Goal: Check status: Check status

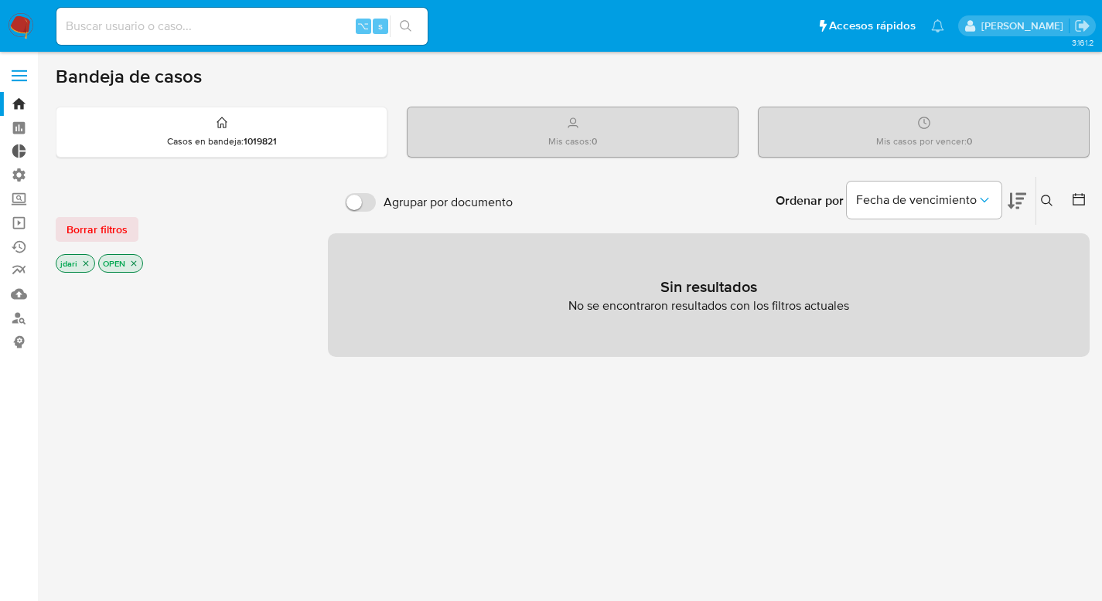
click at [21, 144] on link "Tablero Externo" at bounding box center [92, 152] width 184 height 24
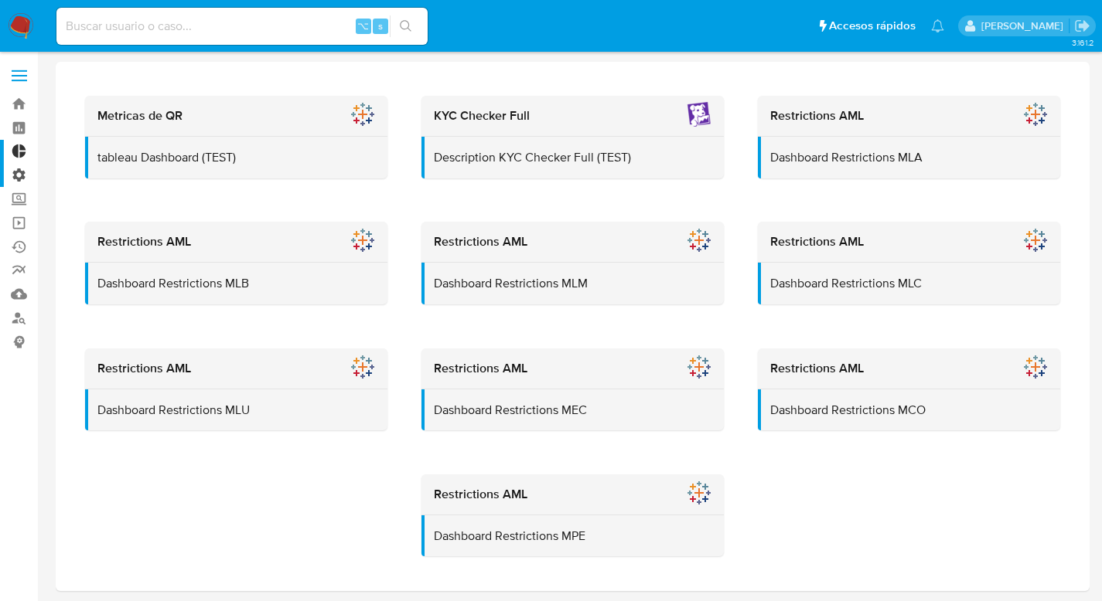
click at [15, 179] on label "Administración" at bounding box center [92, 175] width 184 height 24
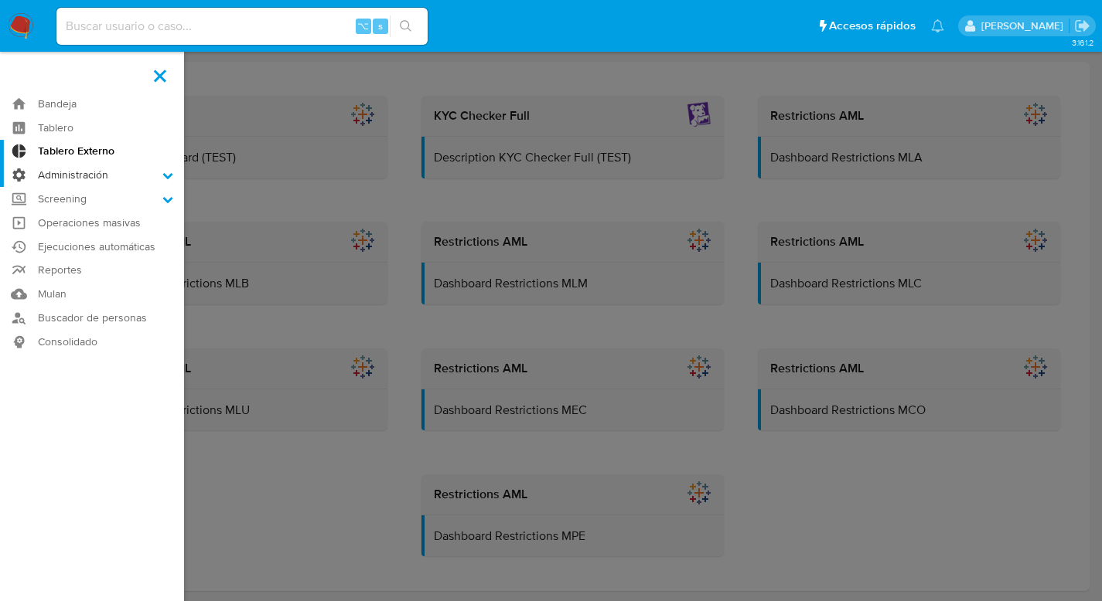
click at [0, 0] on input "Administración" at bounding box center [0, 0] width 0 height 0
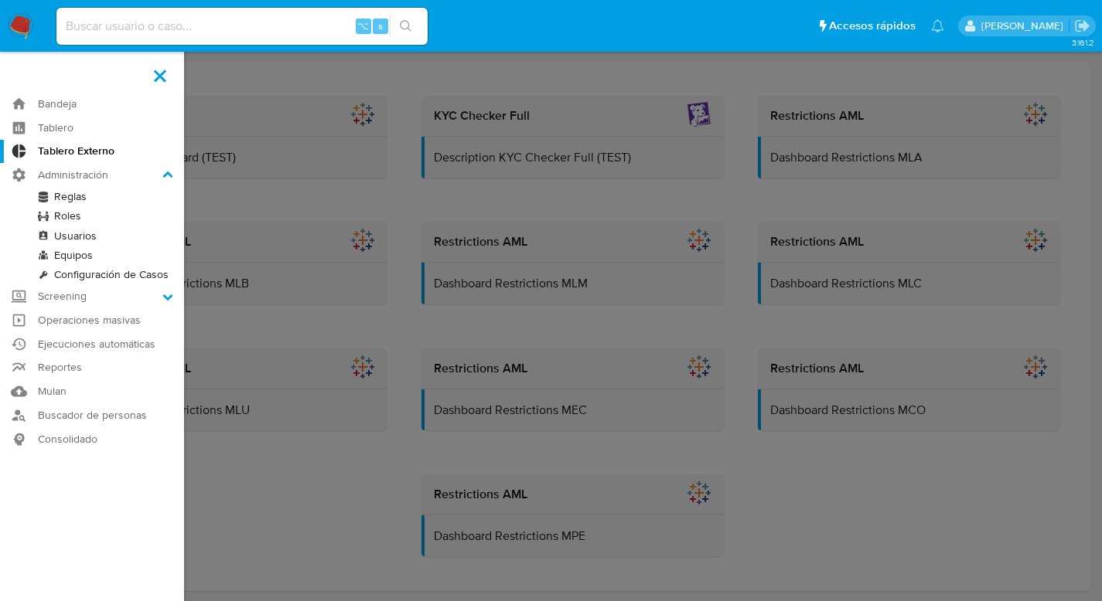
click at [60, 197] on link "Reglas" at bounding box center [92, 196] width 184 height 19
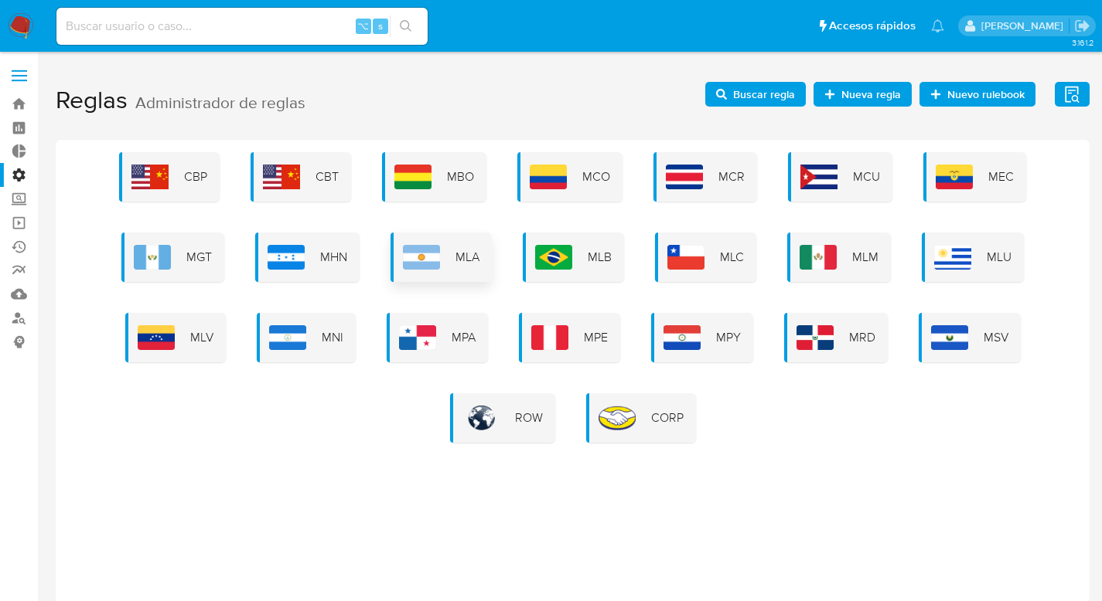
click at [437, 271] on div "MLA" at bounding box center [440, 257] width 101 height 49
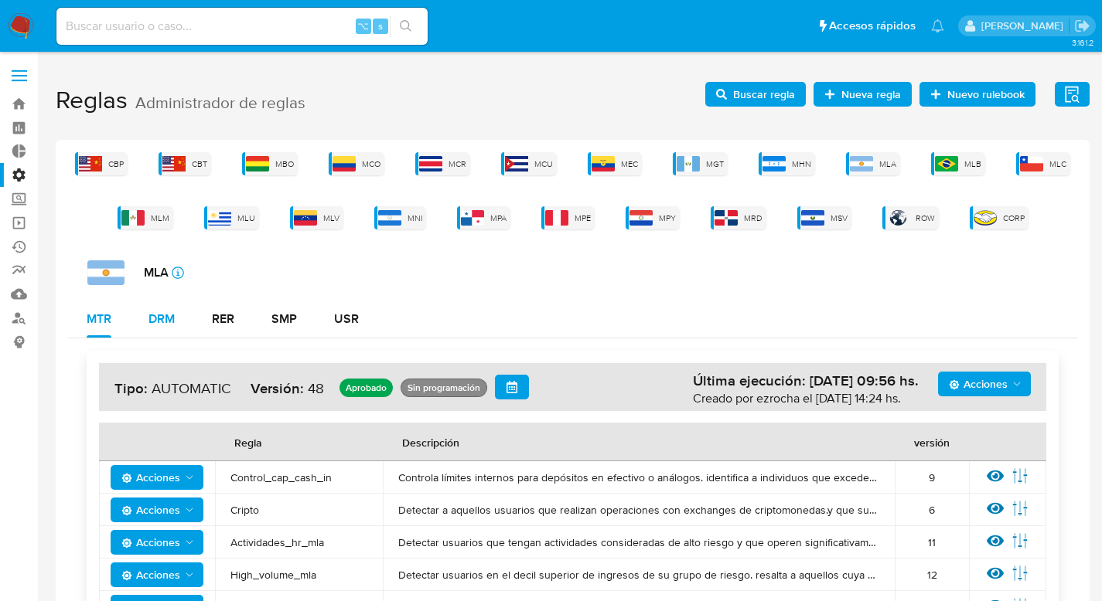
click at [165, 319] on div "DRM" at bounding box center [161, 319] width 26 height 12
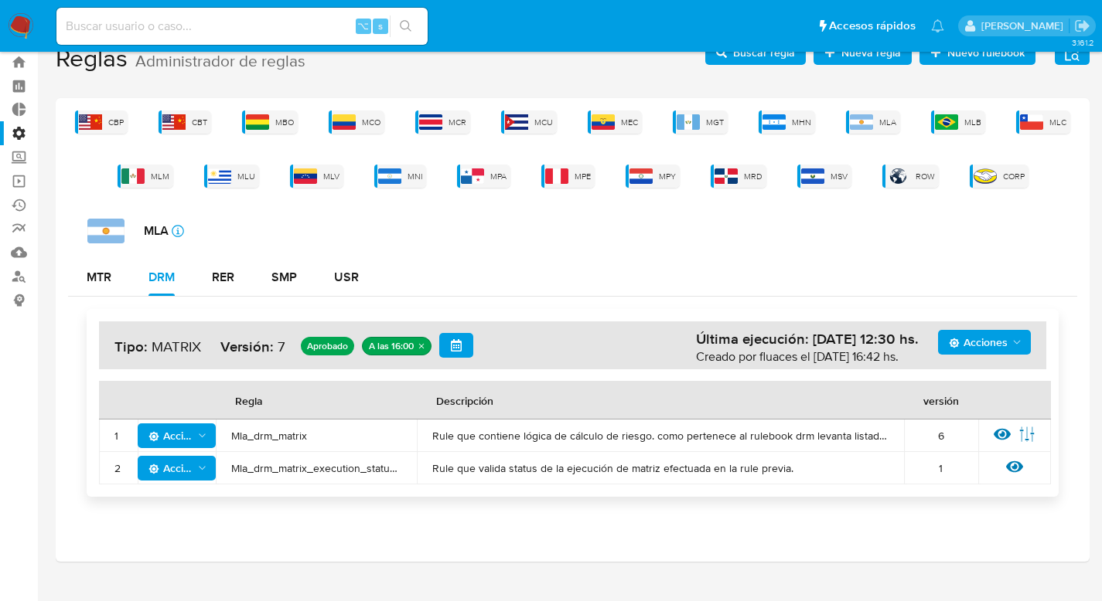
scroll to position [43, 0]
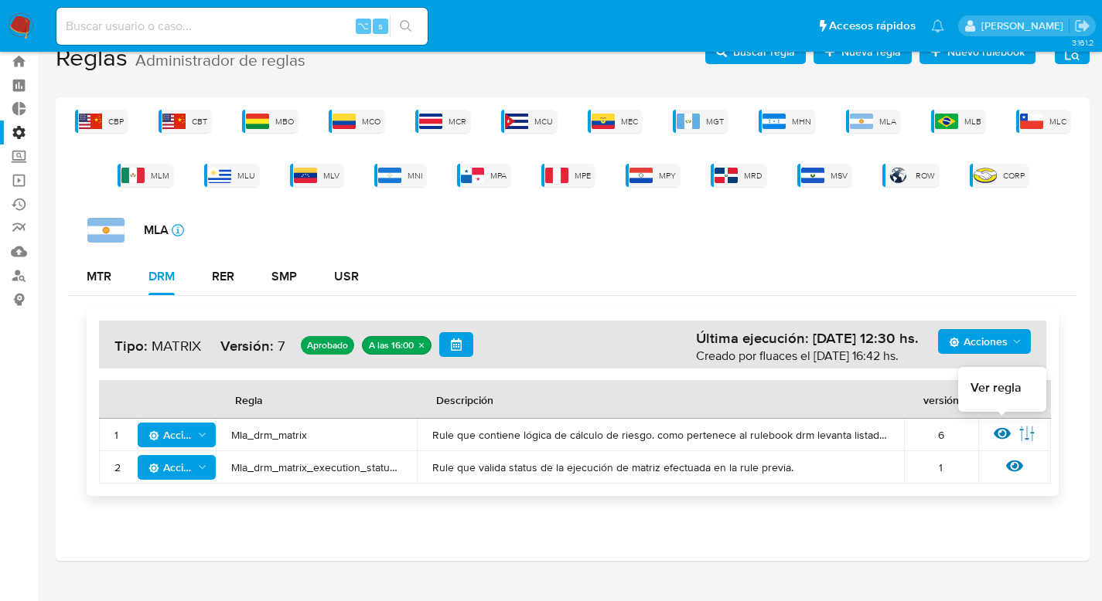
click at [1004, 428] on icon at bounding box center [1001, 434] width 17 height 12
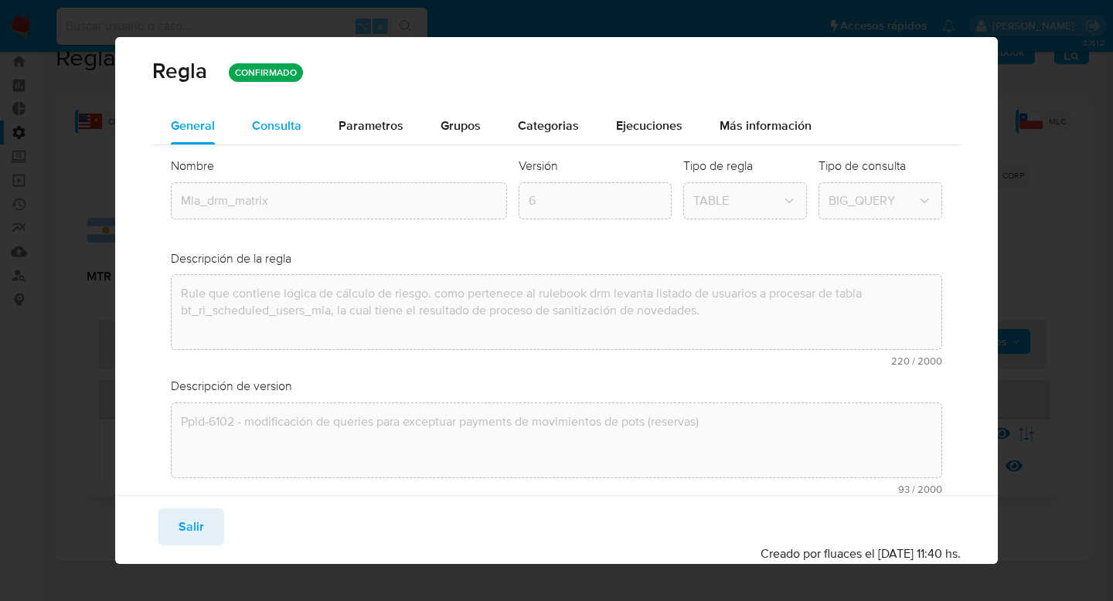
click at [274, 124] on div "Consulta" at bounding box center [276, 126] width 49 height 12
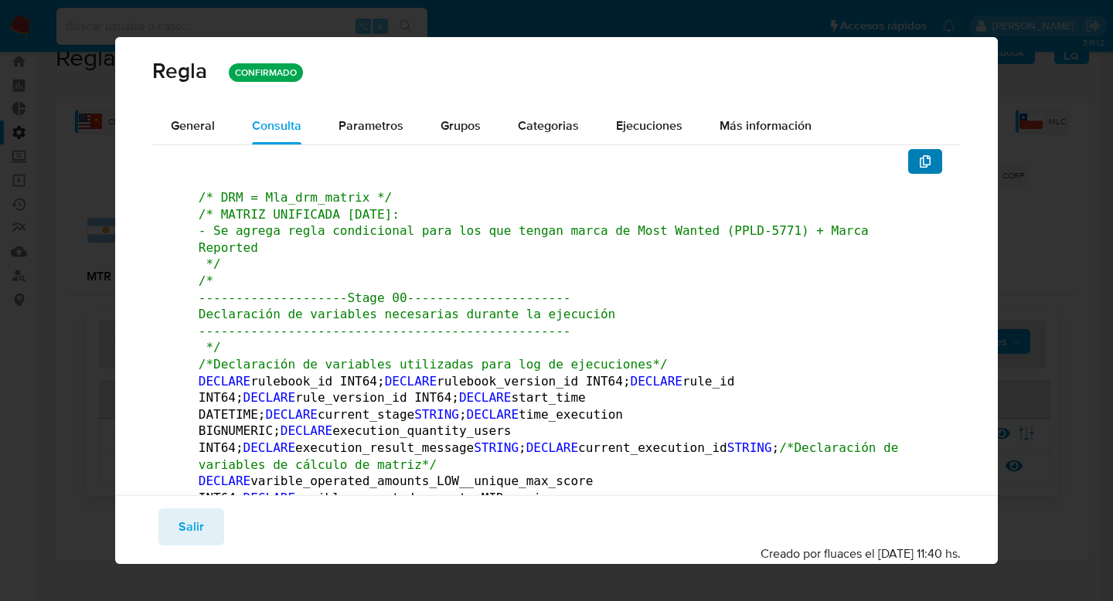
click at [919, 161] on icon "button" at bounding box center [925, 161] width 12 height 12
click at [190, 537] on span "Salir" at bounding box center [192, 527] width 26 height 34
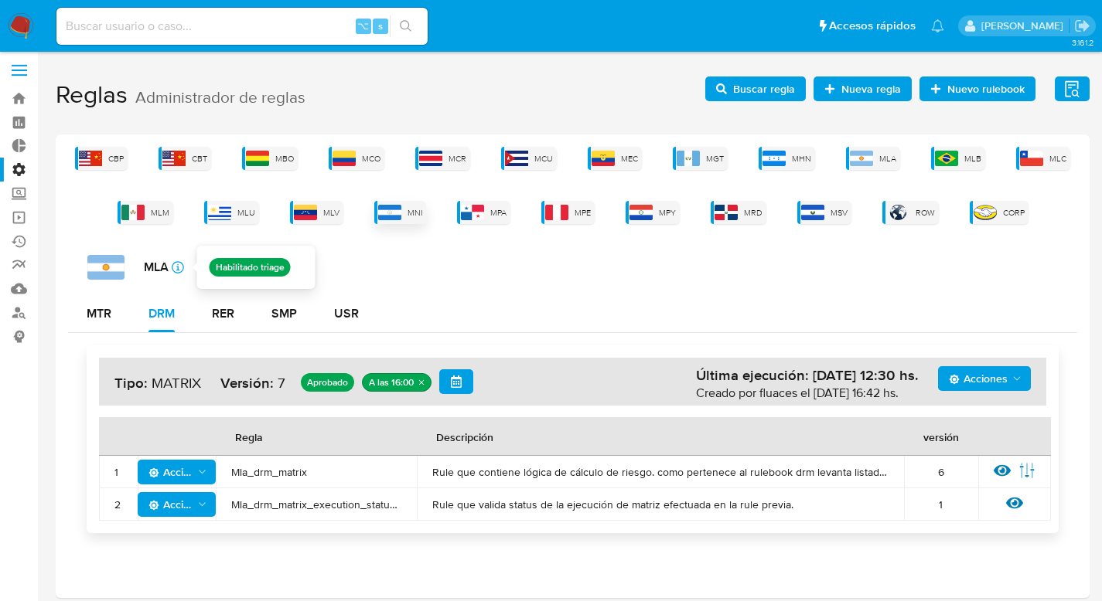
scroll to position [6, 0]
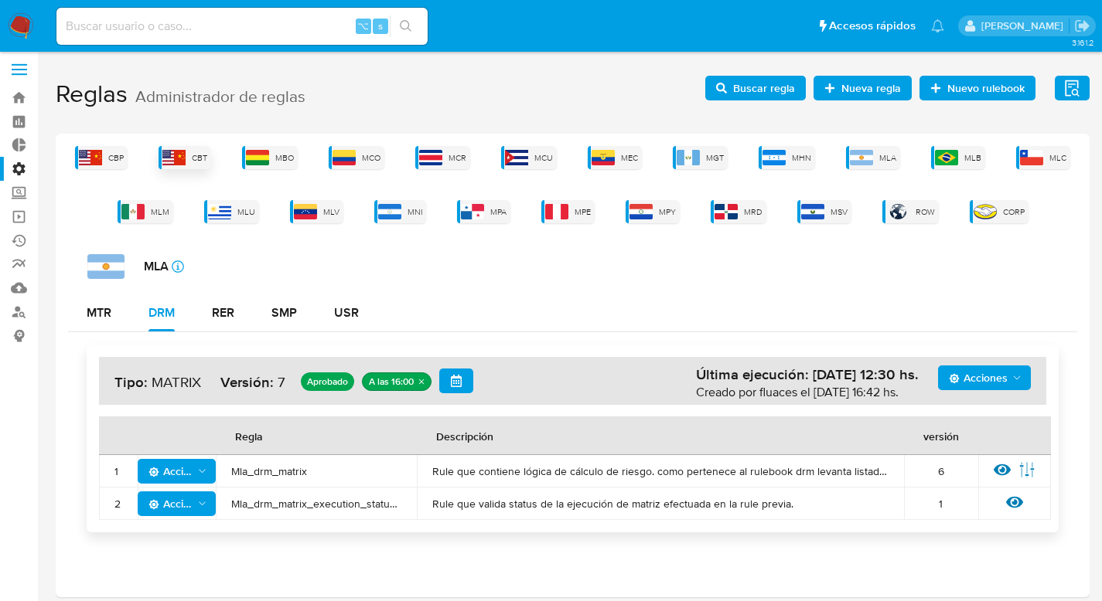
click at [194, 156] on span "CBT" at bounding box center [199, 158] width 15 height 12
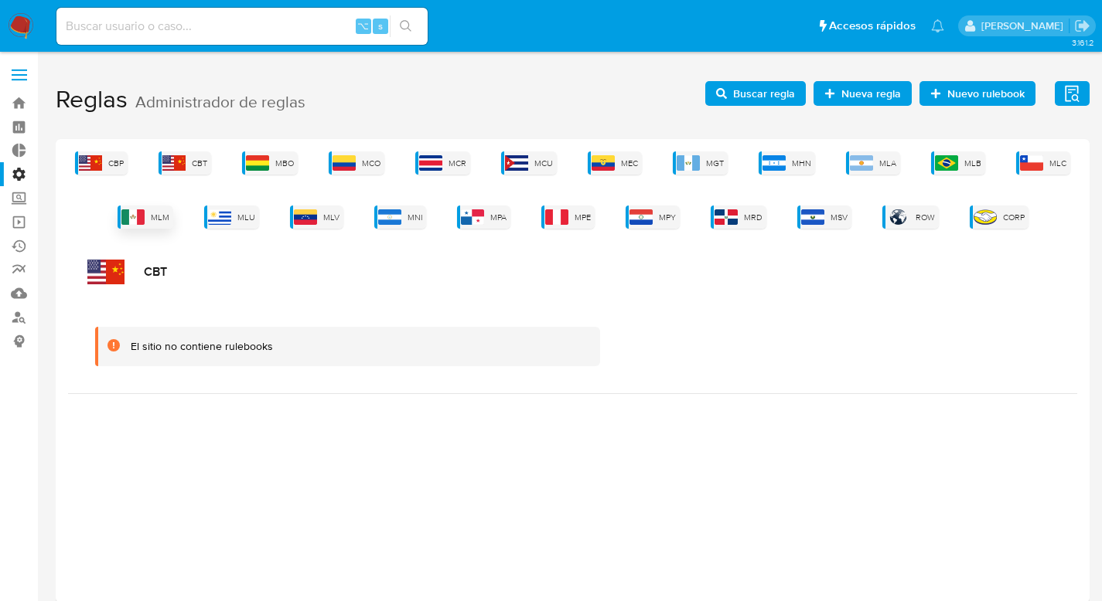
scroll to position [0, 0]
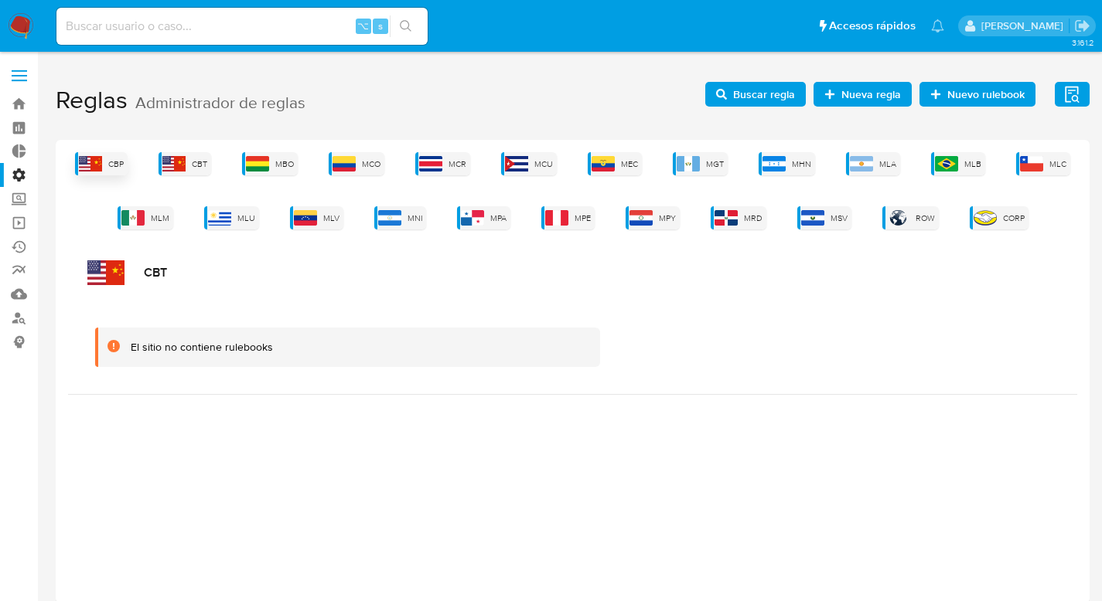
click at [94, 157] on img at bounding box center [90, 163] width 23 height 15
click at [81, 29] on input at bounding box center [241, 26] width 371 height 20
click at [12, 22] on img at bounding box center [21, 26] width 26 height 26
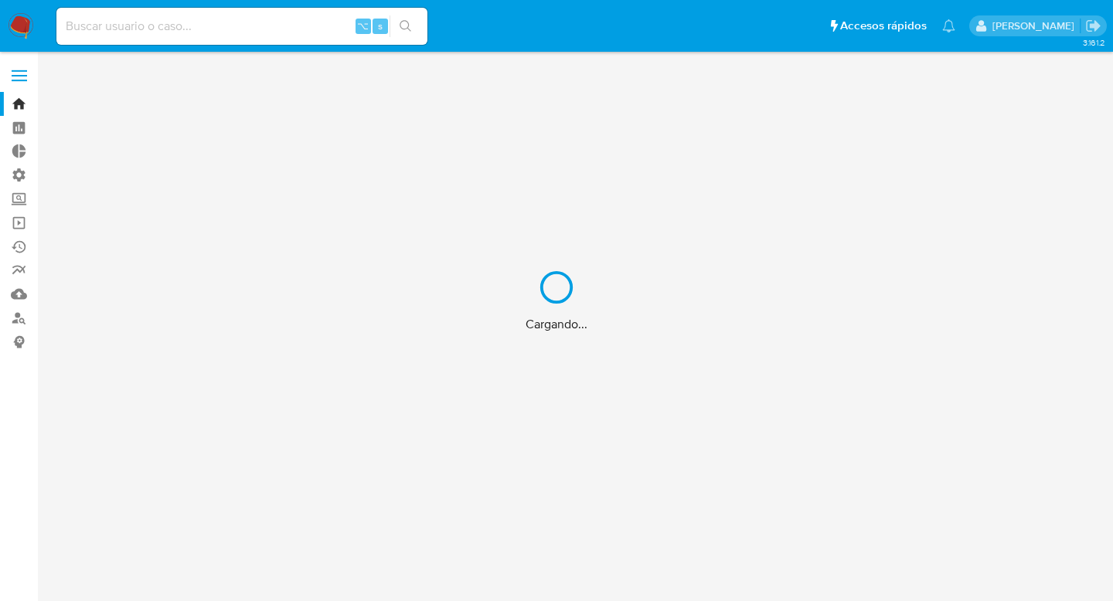
click at [104, 20] on div "Cargando..." at bounding box center [556, 300] width 1113 height 601
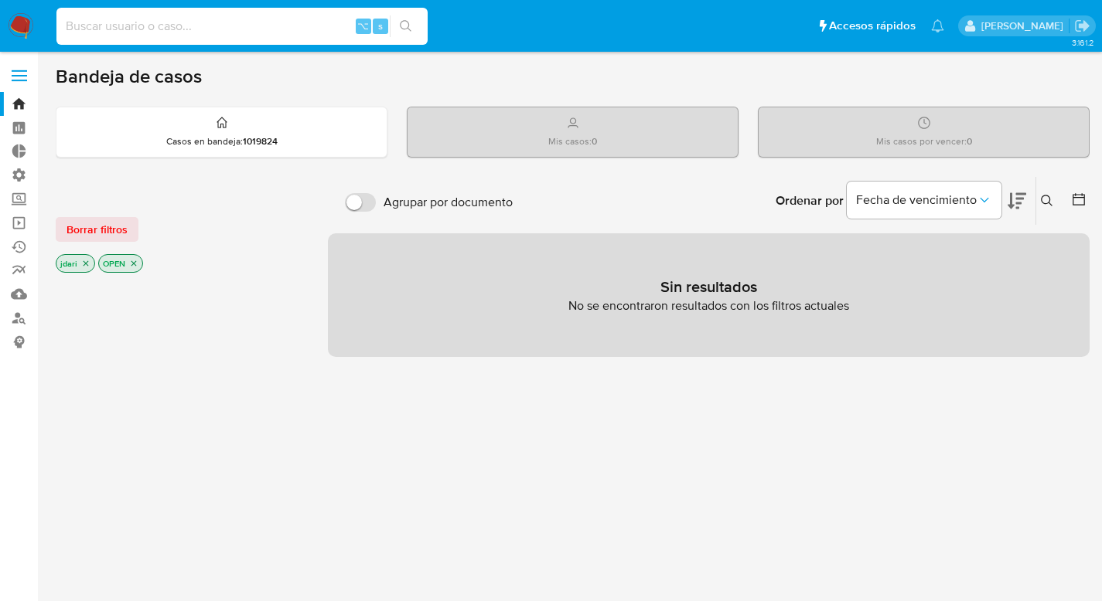
click at [84, 28] on input at bounding box center [241, 26] width 371 height 20
paste input "2583557285"
type input "2583557285"
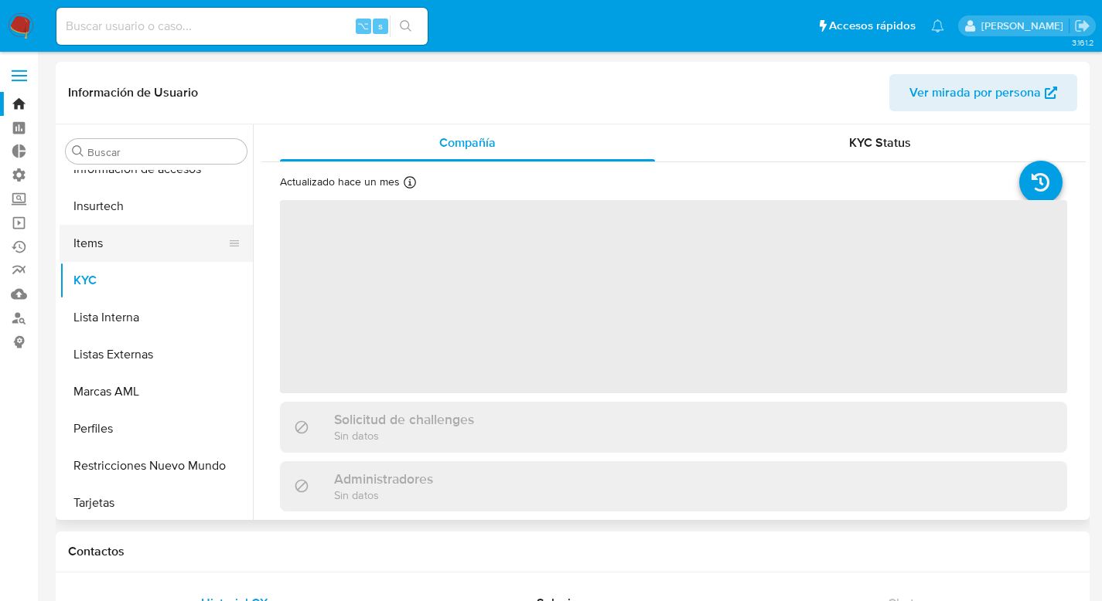
scroll to position [727, 0]
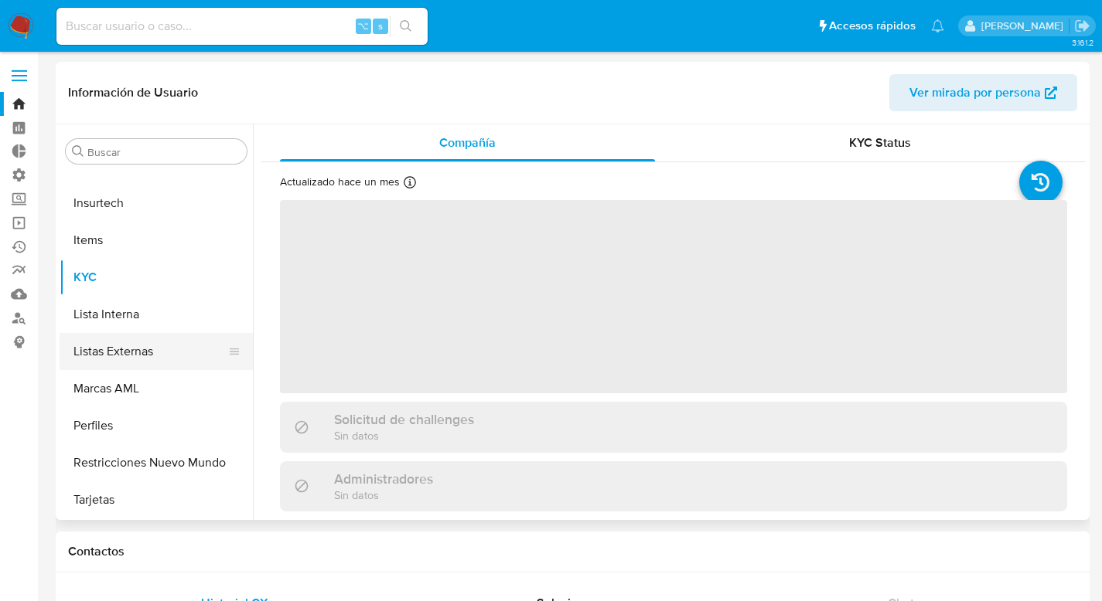
select select "10"
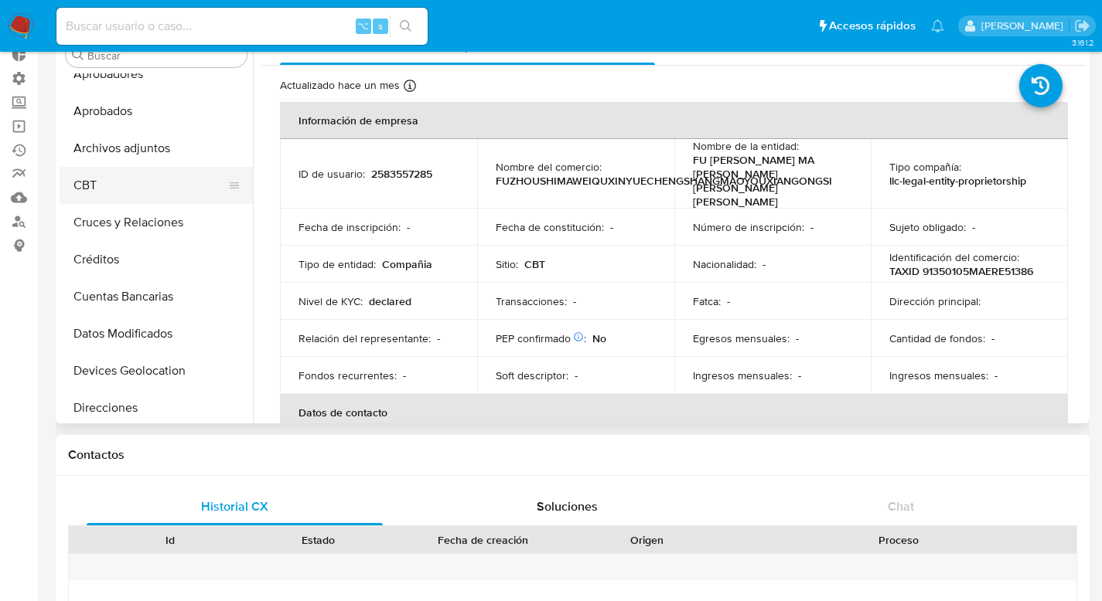
scroll to position [22, 0]
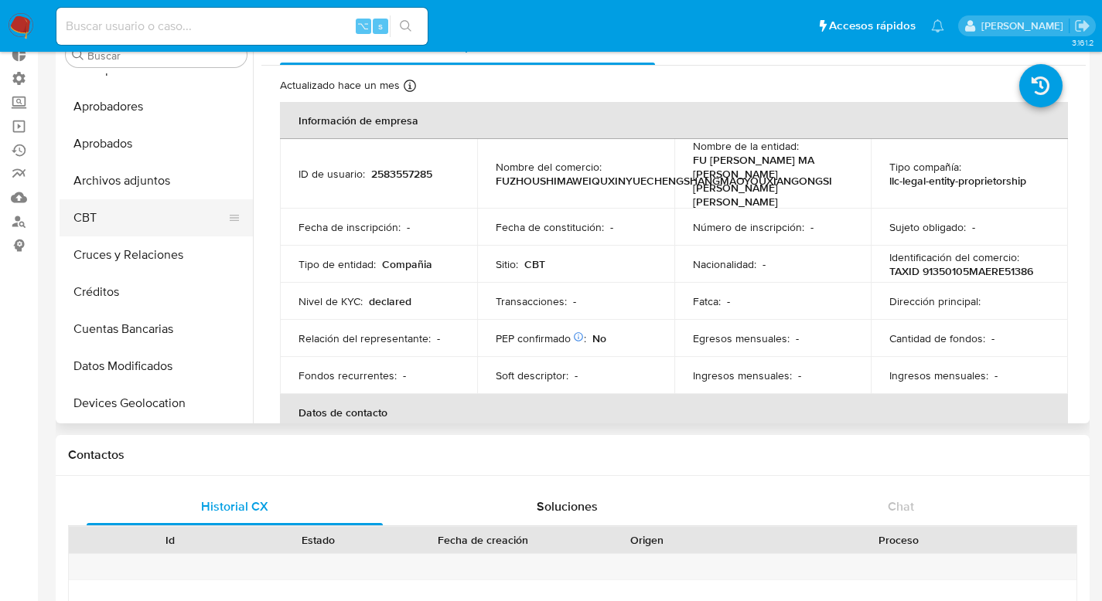
click at [88, 216] on button "CBT" at bounding box center [150, 217] width 181 height 37
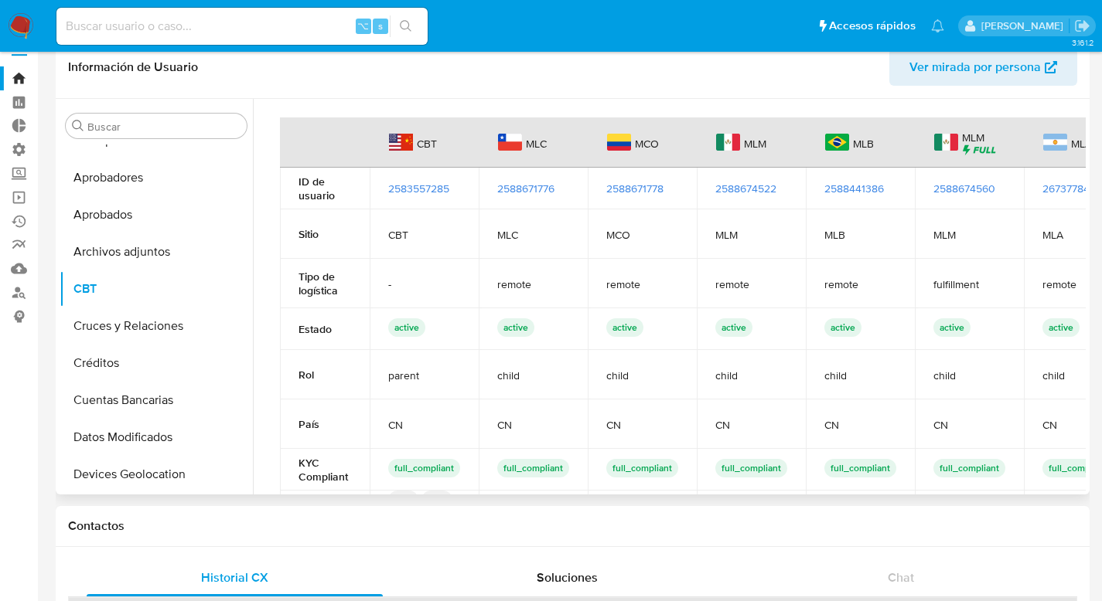
scroll to position [25, 0]
